Goal: Task Accomplishment & Management: Complete application form

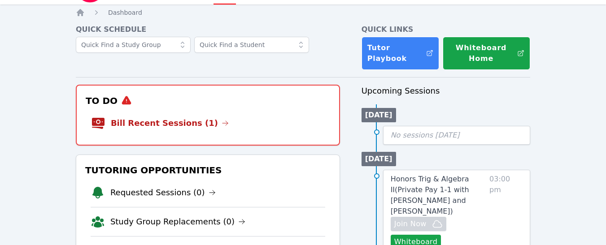
scroll to position [29, 0]
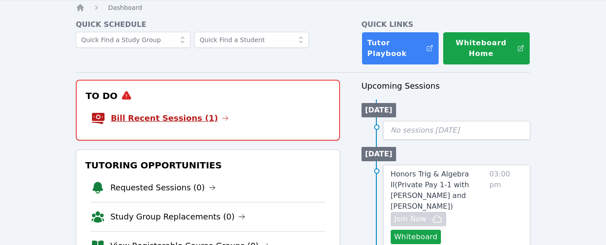
click at [222, 115] on icon at bounding box center [225, 118] width 7 height 7
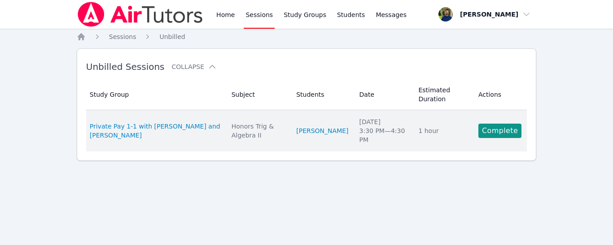
click at [494, 123] on td "Actions Complete" at bounding box center [500, 130] width 54 height 41
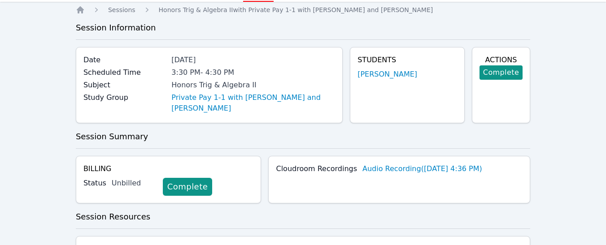
scroll to position [33, 0]
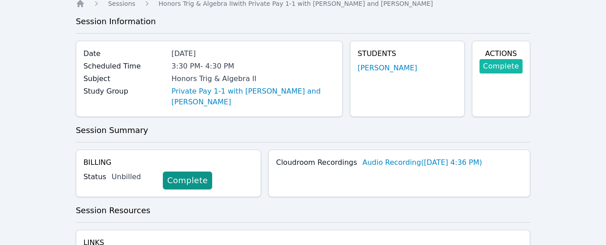
click at [494, 72] on link "Complete" at bounding box center [500, 66] width 43 height 14
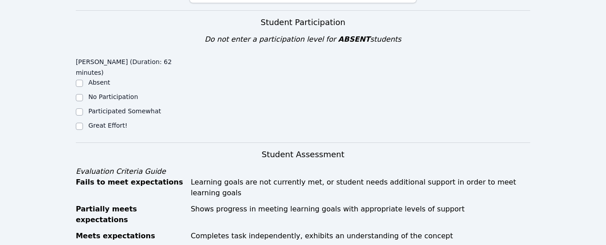
scroll to position [162, 0]
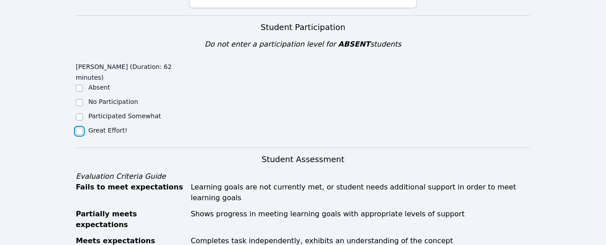
click at [78, 133] on input "Great Effort!" at bounding box center [79, 131] width 7 height 7
checkbox input "true"
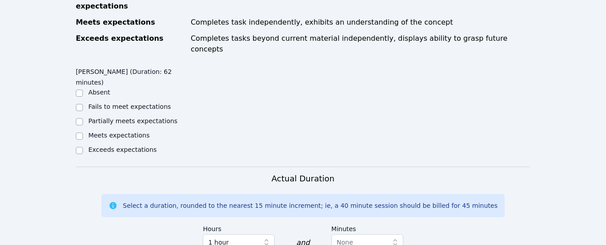
scroll to position [381, 0]
click at [81, 147] on input "Exceeds expectations" at bounding box center [79, 150] width 7 height 7
checkbox input "true"
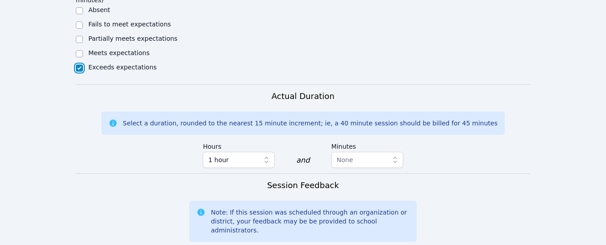
scroll to position [464, 0]
click at [269, 152] on span "button" at bounding box center [268, 160] width 13 height 16
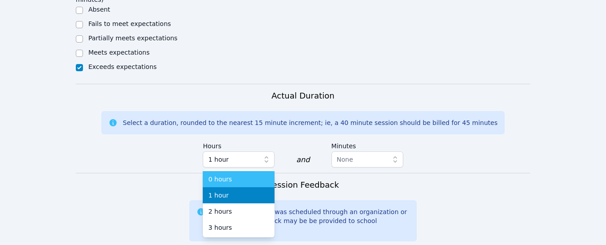
click at [239, 175] on div "0 hours" at bounding box center [238, 179] width 61 height 9
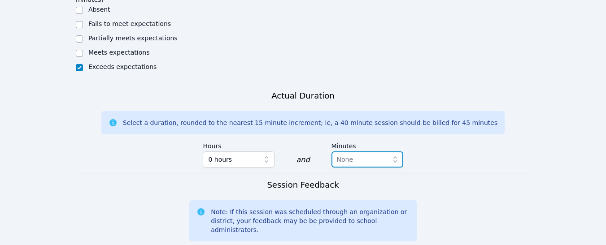
click at [379, 154] on span "None" at bounding box center [361, 159] width 48 height 11
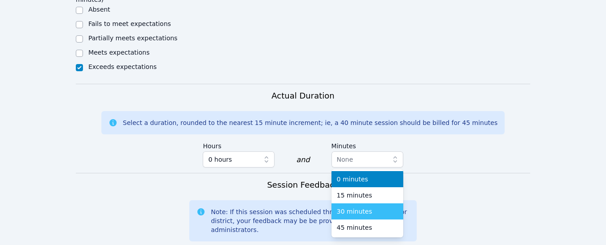
click at [358, 207] on span "30 minutes" at bounding box center [354, 211] width 35 height 9
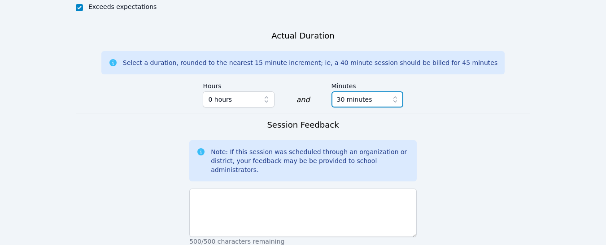
scroll to position [530, 0]
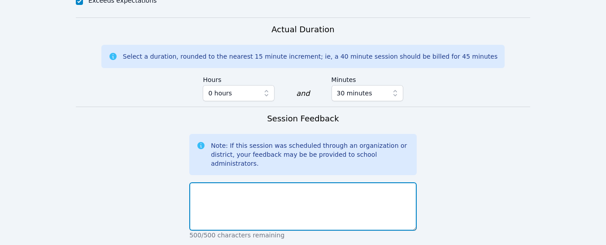
click at [301, 183] on textarea at bounding box center [302, 207] width 227 height 48
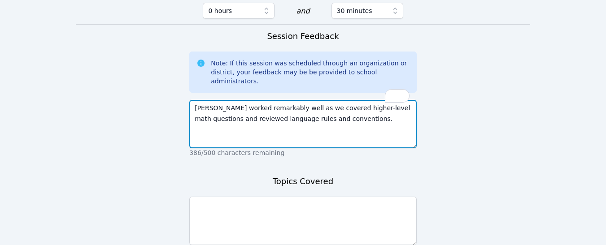
scroll to position [654, 0]
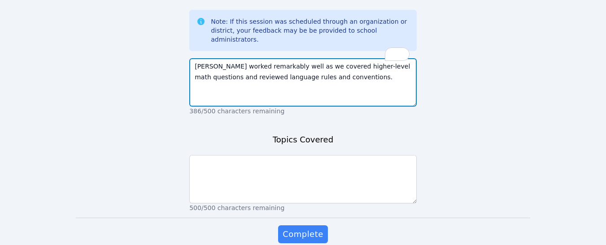
type textarea "[PERSON_NAME] worked remarkably well as we covered higher-level math questions …"
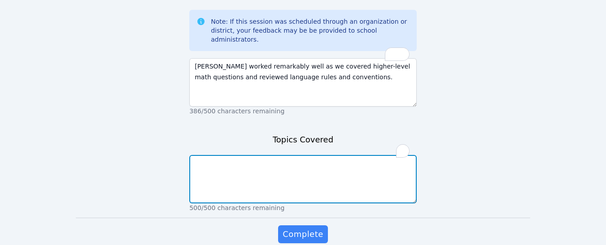
click at [339, 155] on textarea "To enrich screen reader interactions, please activate Accessibility in Grammarl…" at bounding box center [302, 179] width 227 height 48
type textarea "Trig and English conventions"
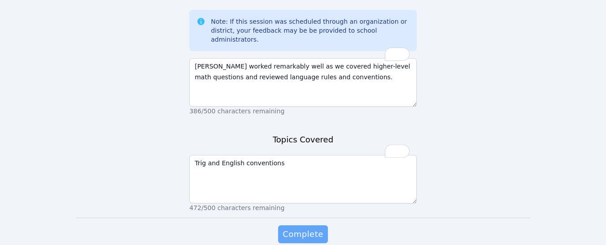
click at [311, 226] on button "Complete" at bounding box center [302, 235] width 49 height 18
